Goal: Information Seeking & Learning: Learn about a topic

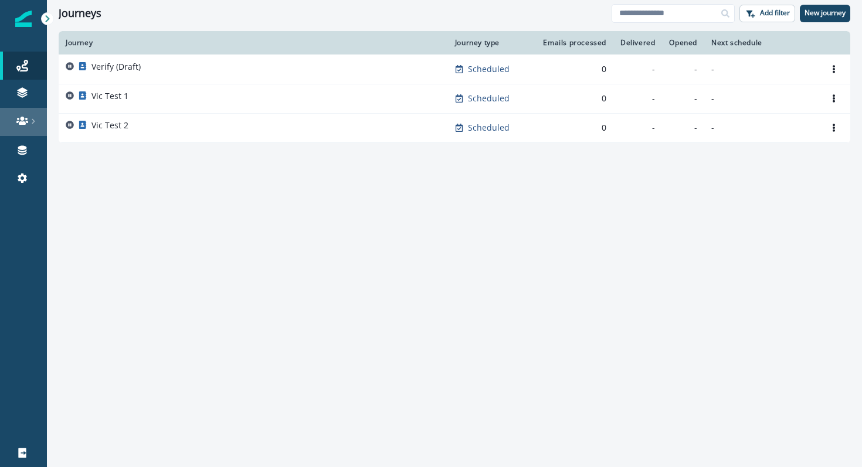
click at [29, 114] on link at bounding box center [23, 122] width 47 height 28
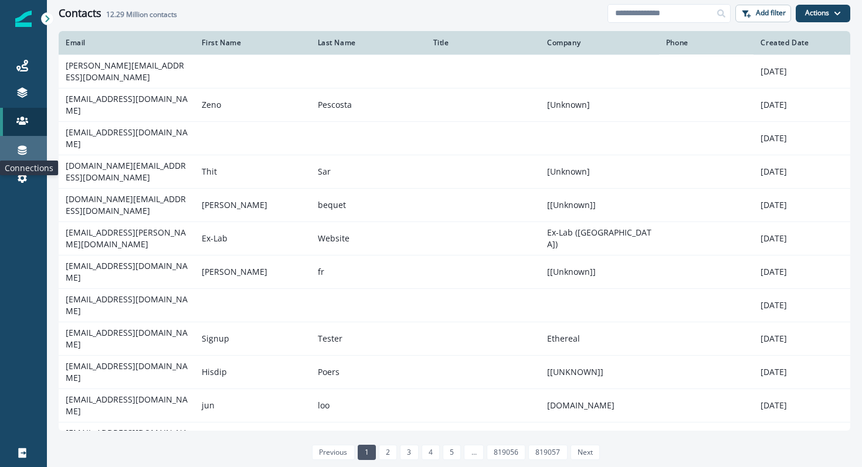
click at [22, 144] on icon at bounding box center [22, 150] width 12 height 12
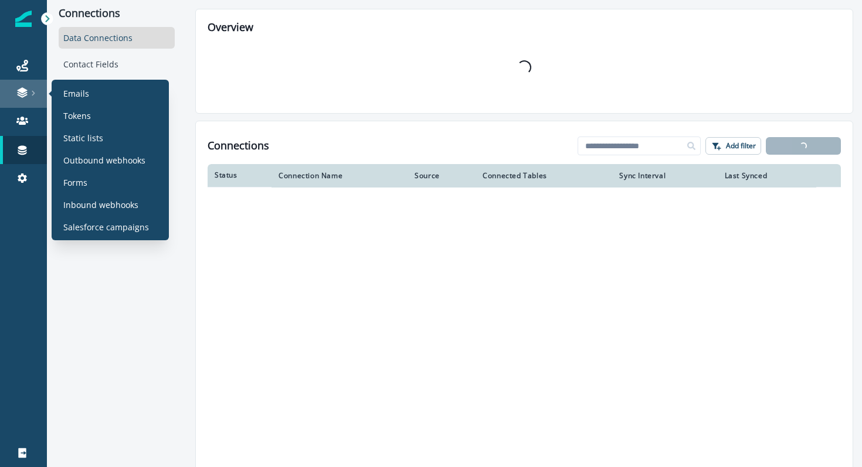
click at [28, 95] on div at bounding box center [24, 93] width 38 height 12
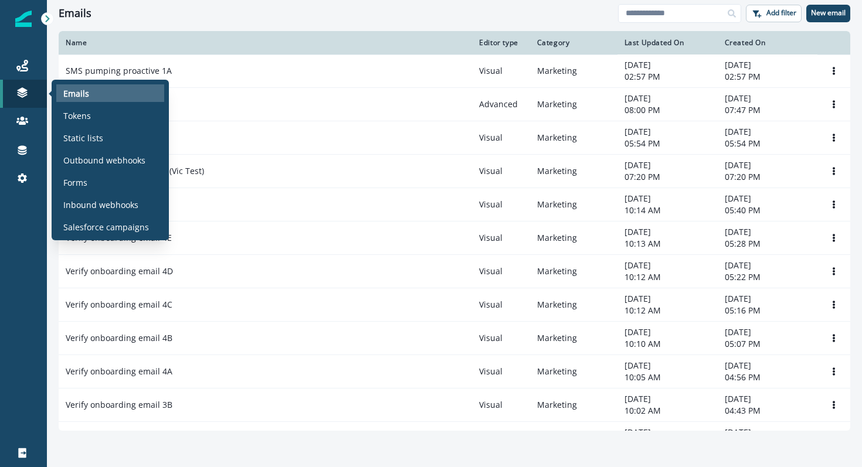
click at [72, 94] on p "Emails" at bounding box center [76, 93] width 26 height 12
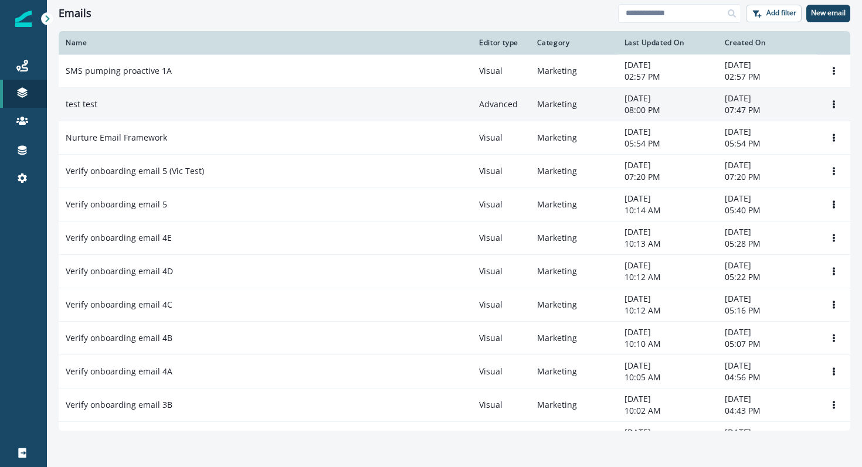
click at [95, 112] on td "test test" at bounding box center [265, 104] width 413 height 33
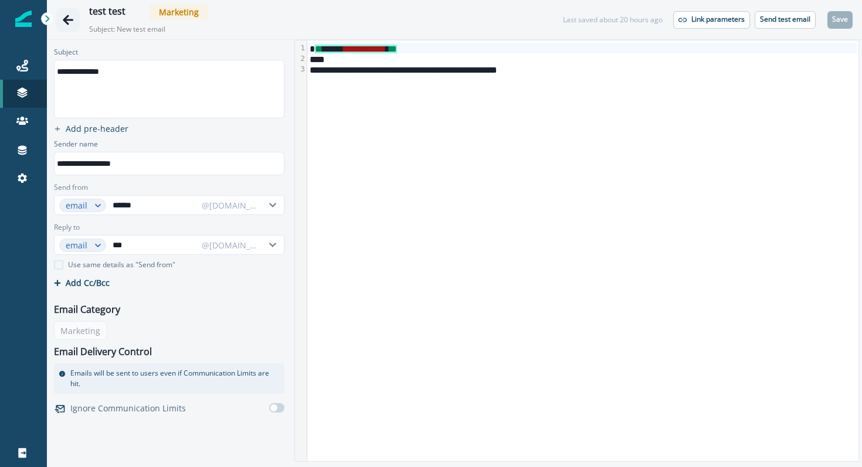
click at [64, 22] on icon "Go back" at bounding box center [68, 20] width 12 height 12
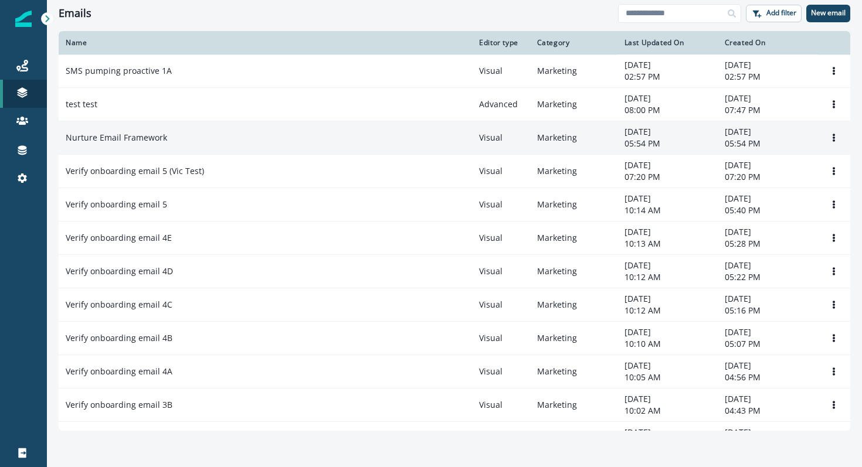
click at [185, 138] on div "Nurture Email Framework" at bounding box center [265, 138] width 399 height 12
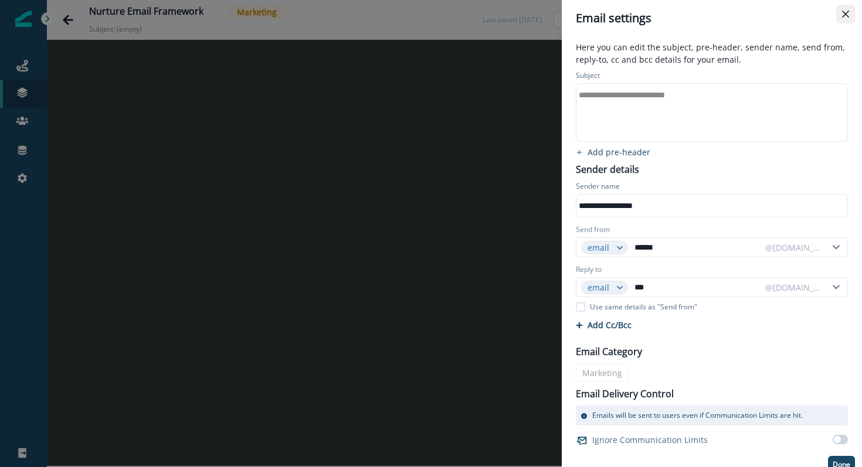
click at [847, 9] on button "Close" at bounding box center [845, 14] width 19 height 19
